Goal: Task Accomplishment & Management: Manage account settings

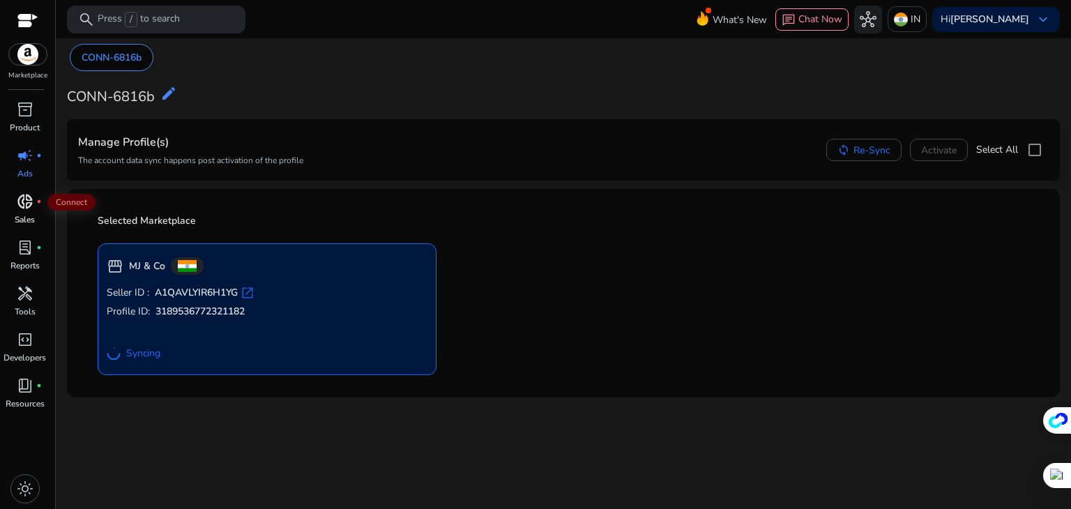
click at [21, 202] on span "donut_small" at bounding box center [25, 201] width 17 height 17
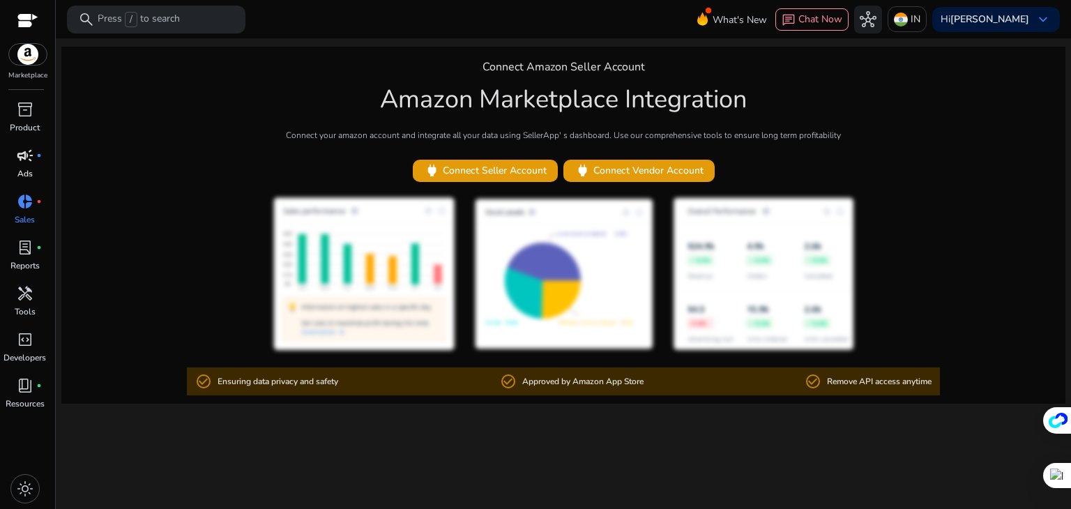
click at [20, 155] on span "campaign" at bounding box center [25, 155] width 17 height 17
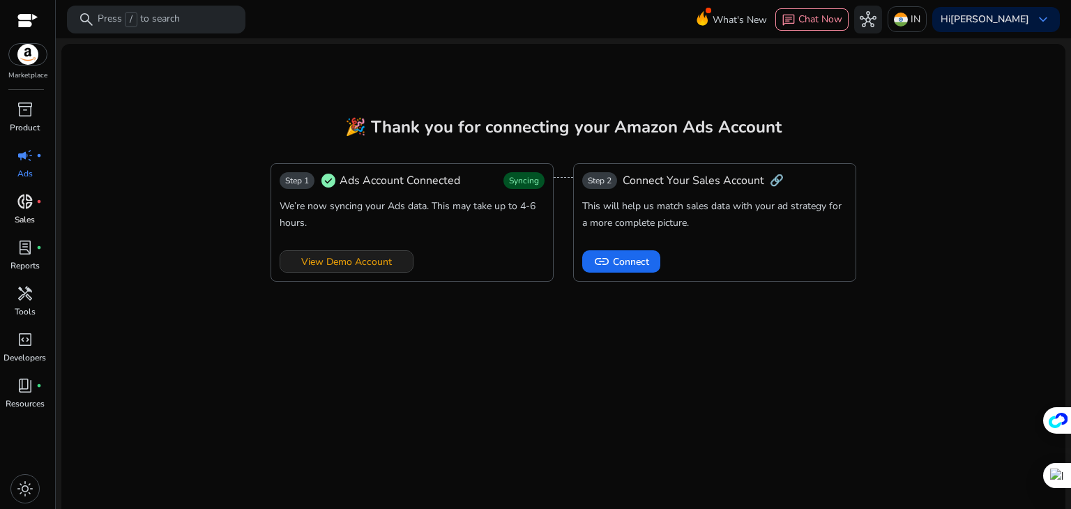
click at [346, 264] on span "View Demo Account" at bounding box center [346, 262] width 91 height 15
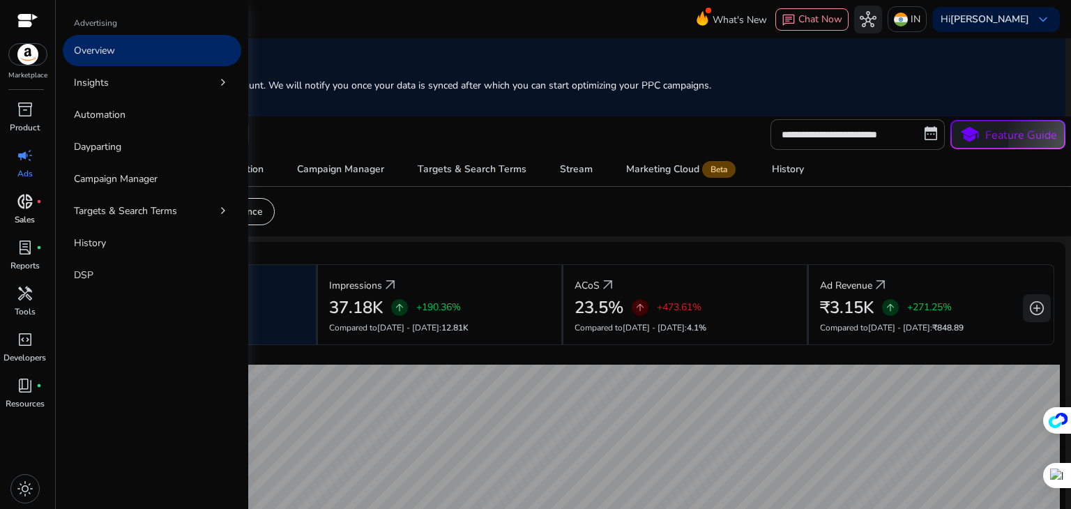
click at [24, 162] on span "campaign" at bounding box center [25, 155] width 17 height 17
click at [119, 48] on link "Overview" at bounding box center [152, 50] width 179 height 31
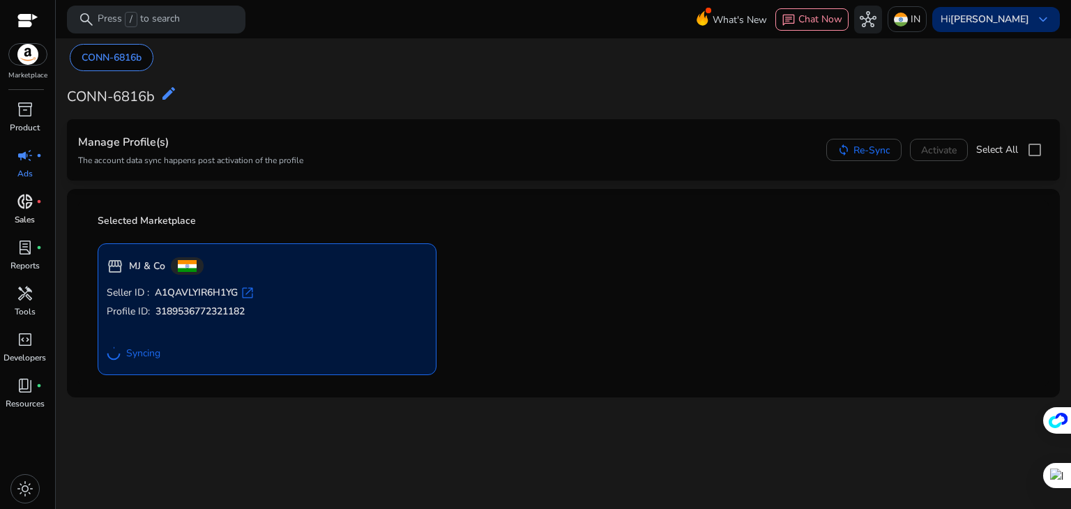
click at [1042, 20] on span "keyboard_arrow_down" at bounding box center [1043, 19] width 17 height 17
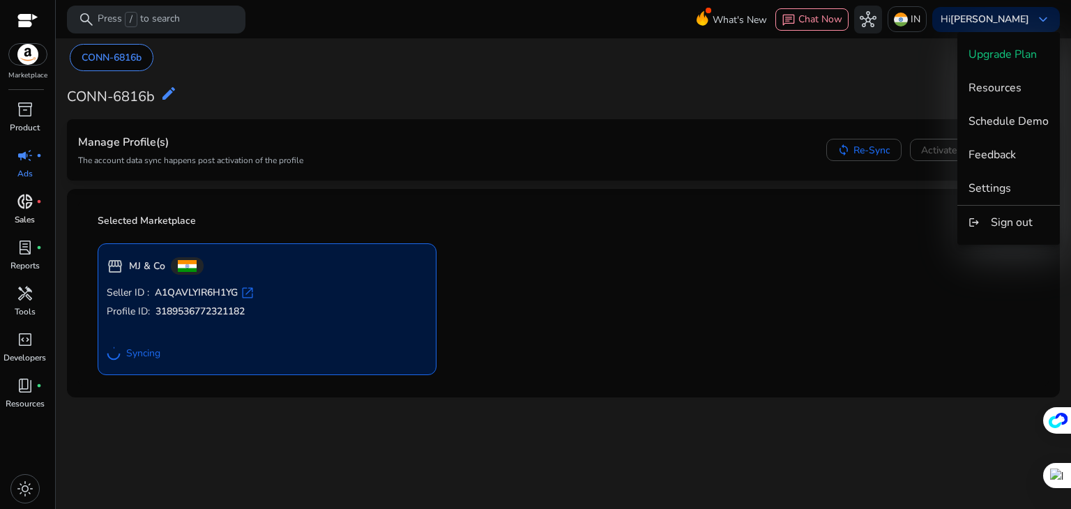
drag, startPoint x: 996, startPoint y: 195, endPoint x: 651, endPoint y: 373, distance: 388.0
click at [629, 377] on div at bounding box center [535, 254] width 1071 height 509
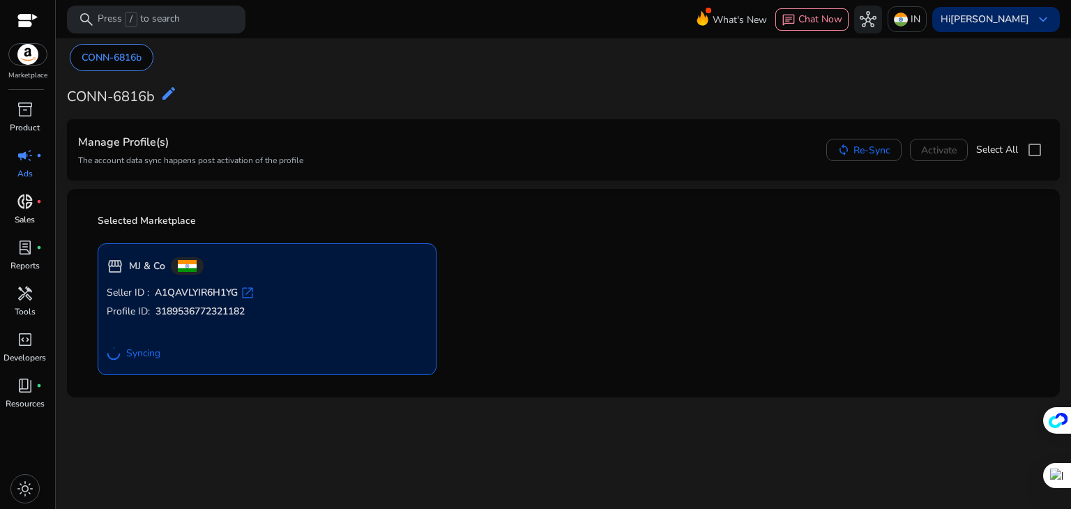
click at [1054, 23] on div "Hi Shaik Ramzan keyboard_arrow_down" at bounding box center [996, 19] width 128 height 25
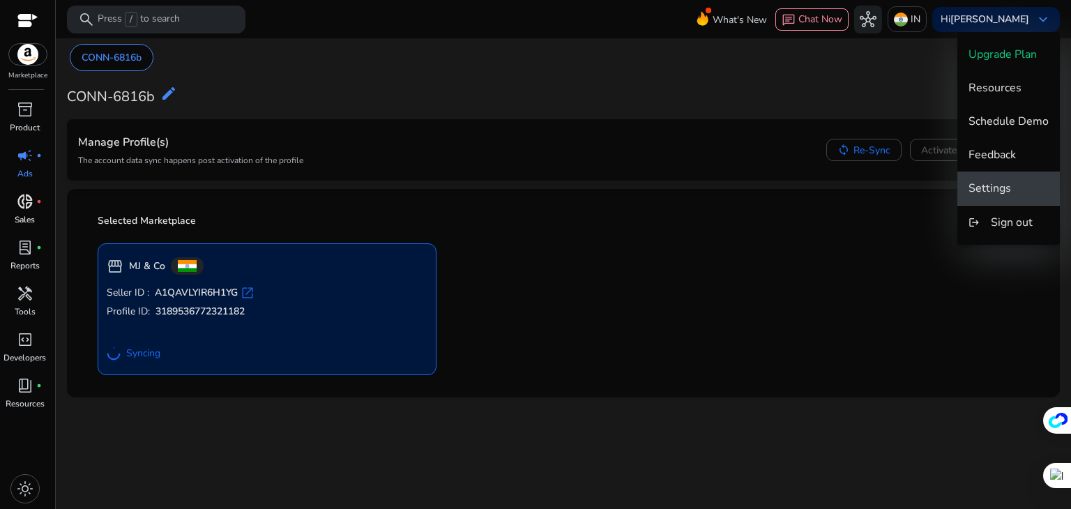
click at [1001, 192] on span "Settings" at bounding box center [990, 188] width 43 height 15
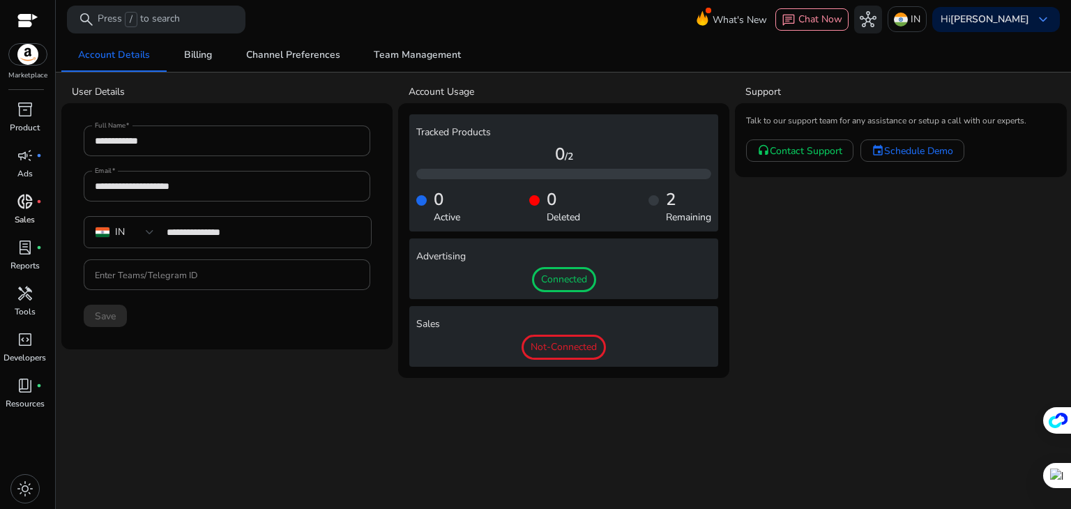
click at [816, 254] on app-user-support "Support Talk to our support team for any assistance or setup a call with our ex…" at bounding box center [900, 228] width 331 height 298
click at [228, 396] on div "**********" at bounding box center [563, 273] width 1004 height 471
click at [213, 56] on link "Billing" at bounding box center [198, 54] width 63 height 33
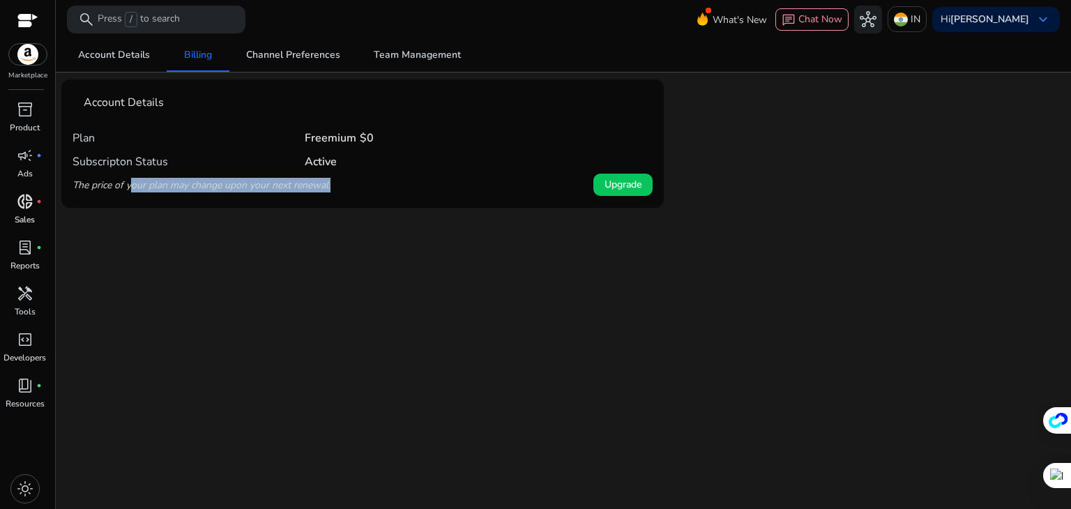
drag, startPoint x: 137, startPoint y: 189, endPoint x: 360, endPoint y: 182, distance: 223.3
click at [360, 182] on div "The price of your plan may change upon your next renewal. Upgrade" at bounding box center [363, 185] width 580 height 24
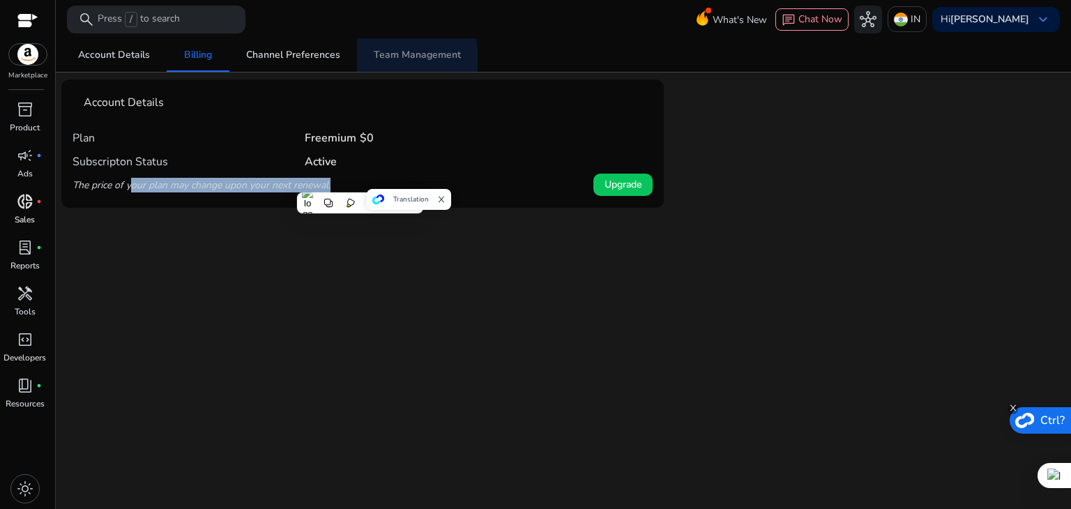
click at [397, 58] on span "Team Management" at bounding box center [417, 55] width 87 height 10
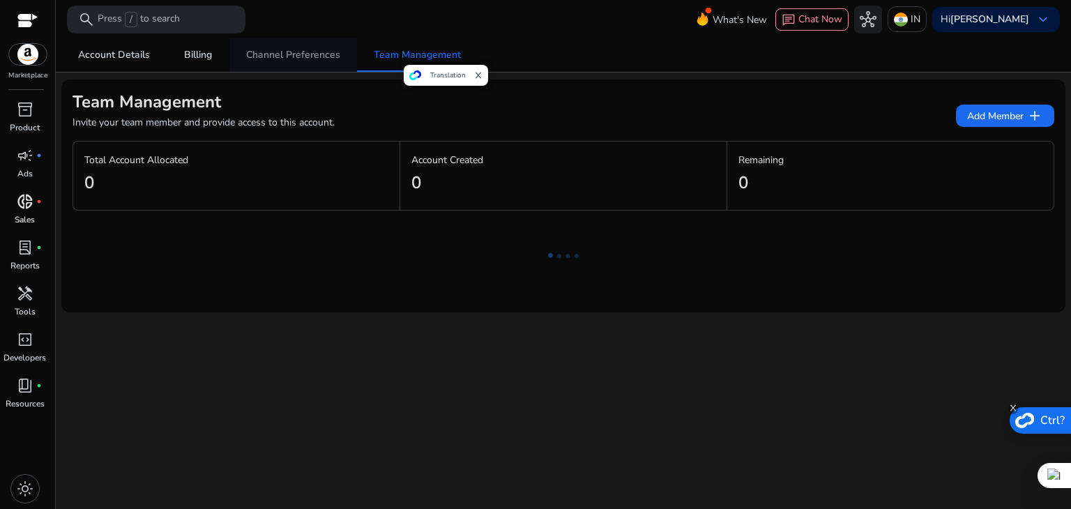
click at [275, 56] on span "Channel Preferences" at bounding box center [293, 55] width 94 height 10
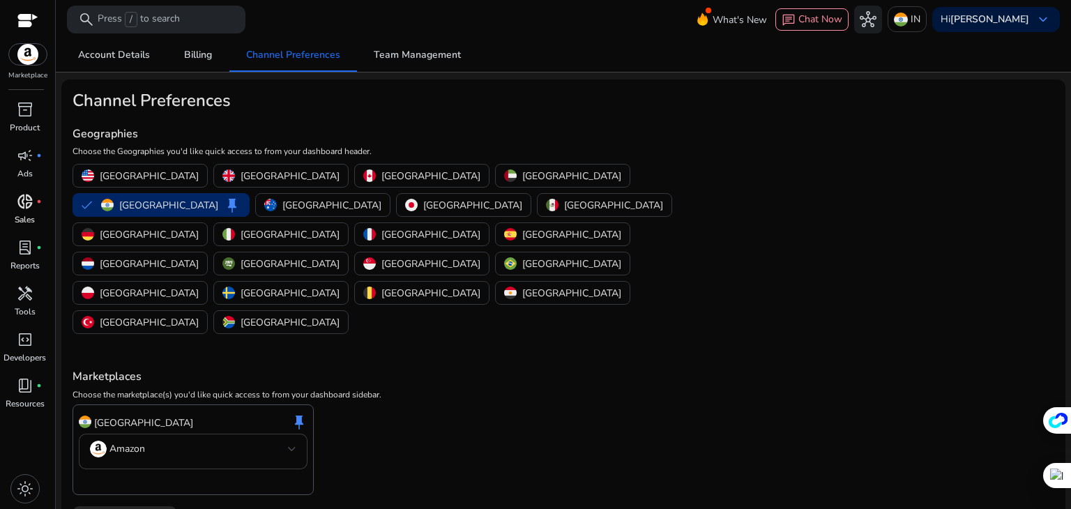
click at [172, 441] on mat-select-trigger "Amazon" at bounding box center [189, 449] width 198 height 17
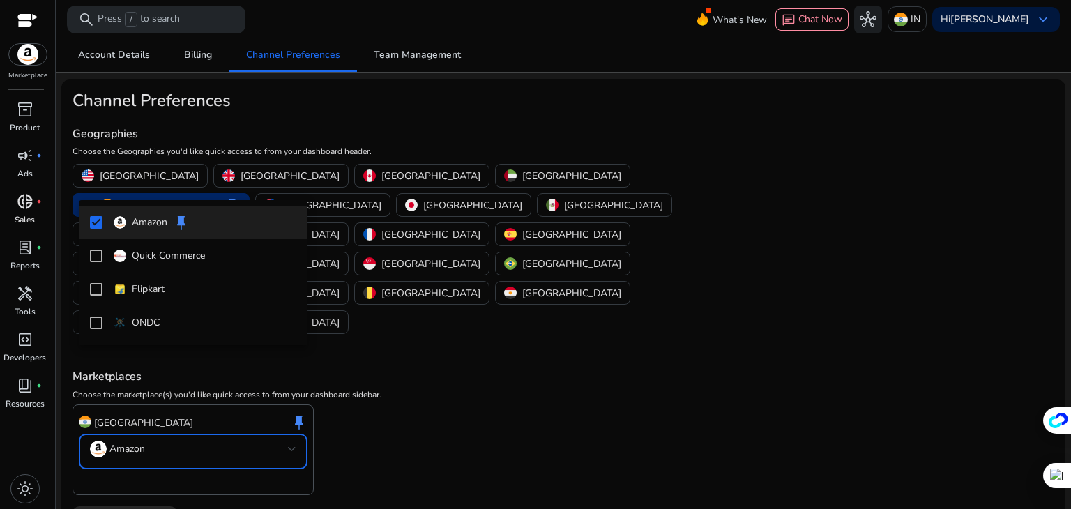
click at [591, 386] on div at bounding box center [535, 254] width 1071 height 509
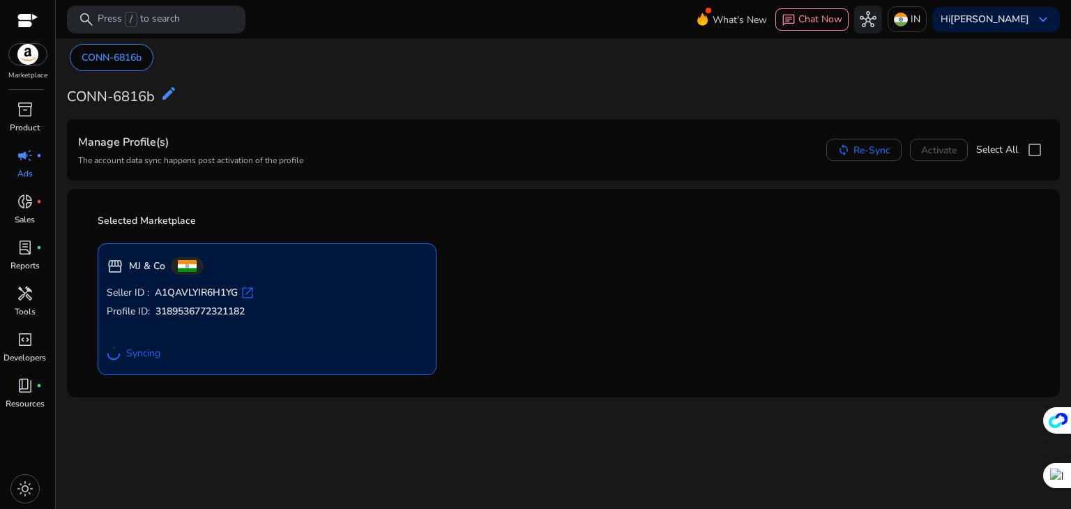
click at [180, 309] on b "3189536772321182" at bounding box center [200, 312] width 89 height 14
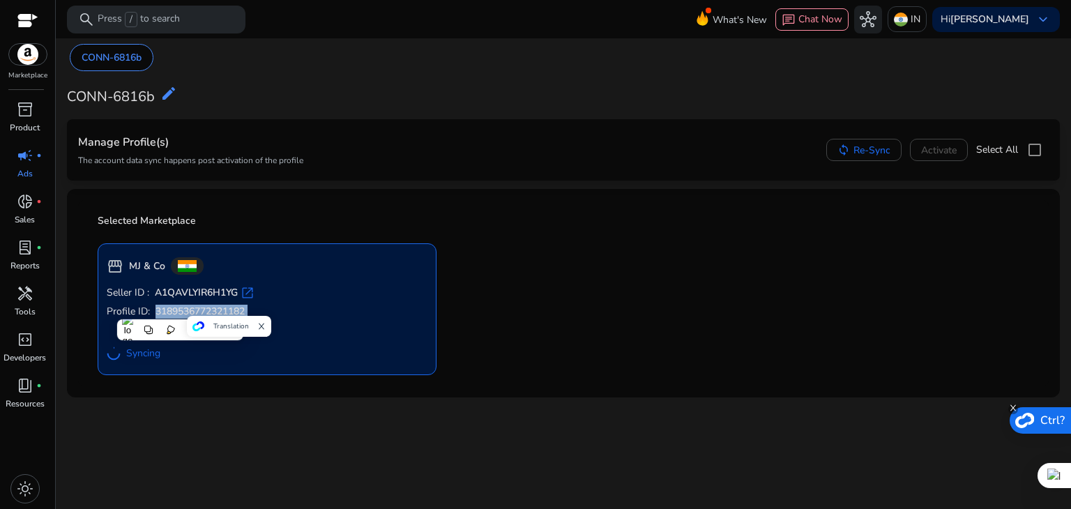
click at [180, 309] on b "3189536772321182" at bounding box center [200, 312] width 89 height 14
click at [720, 425] on div "We are getting things ready for you... CONN-6816b CONN-6816b edit Manage Profil…" at bounding box center [563, 273] width 1004 height 471
